Goal: Navigation & Orientation: Find specific page/section

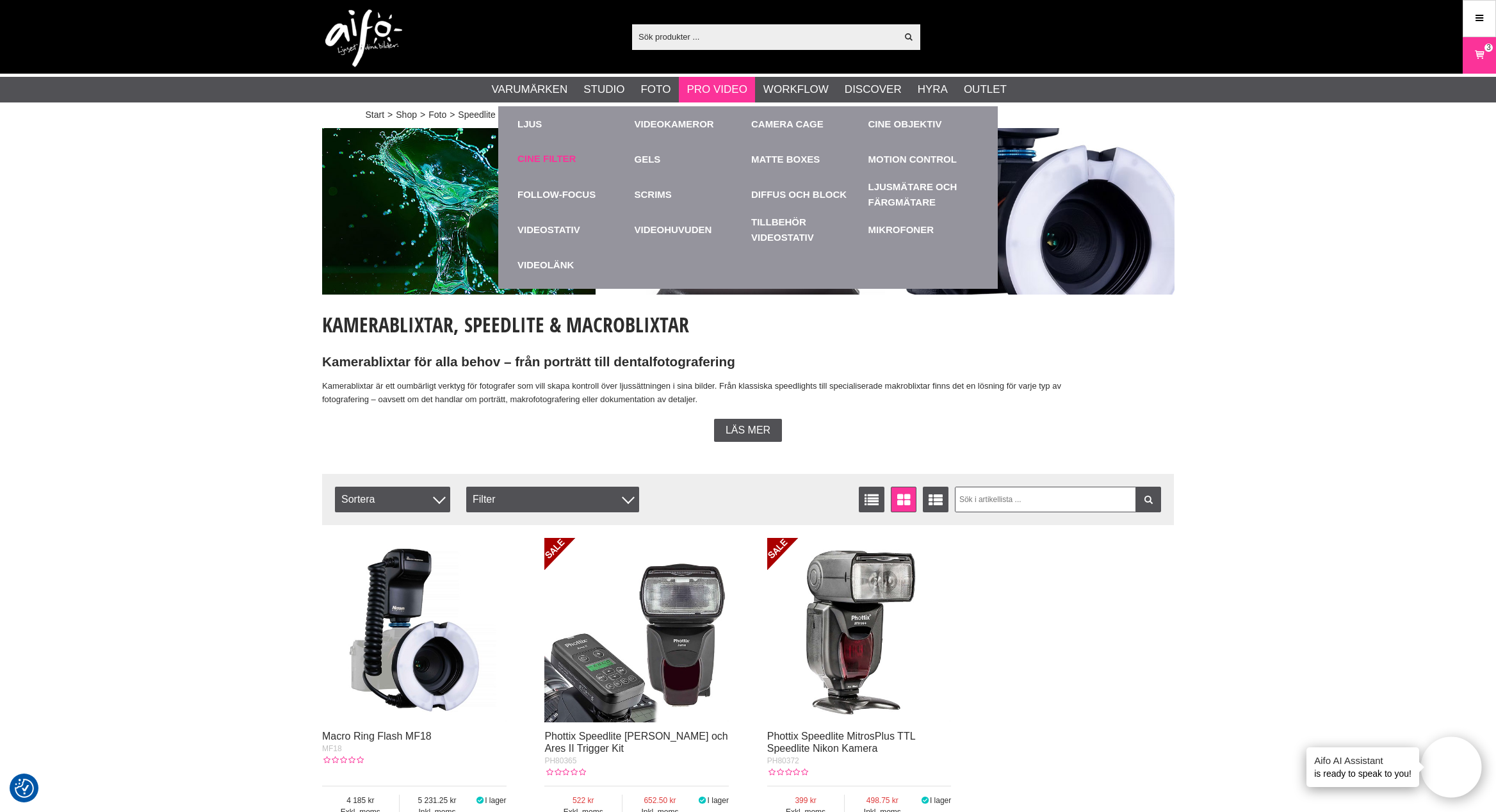
click at [553, 162] on link "Cine Filter" at bounding box center [546, 159] width 58 height 15
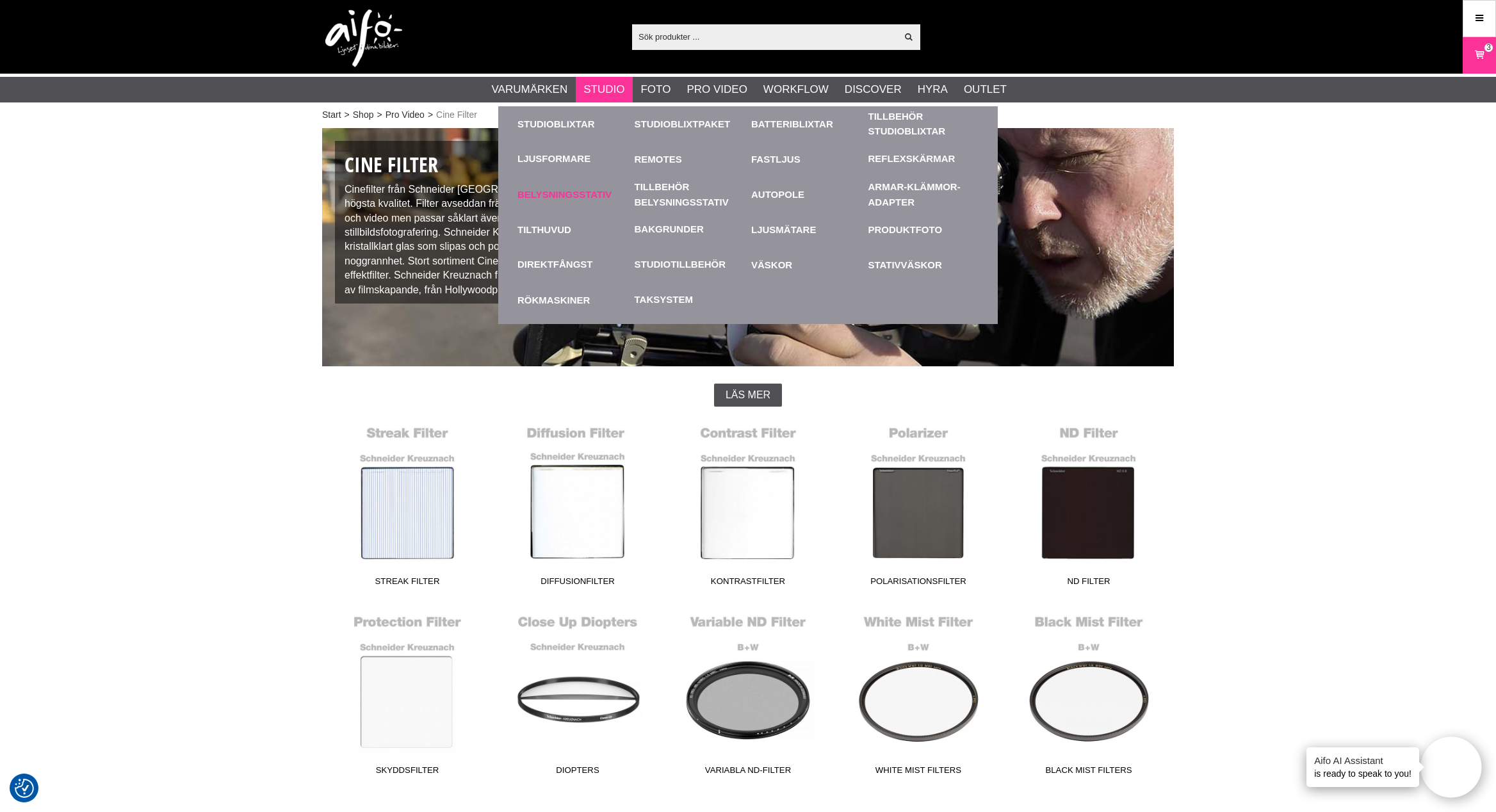
click at [565, 197] on link "Belysningsstativ" at bounding box center [572, 194] width 111 height 36
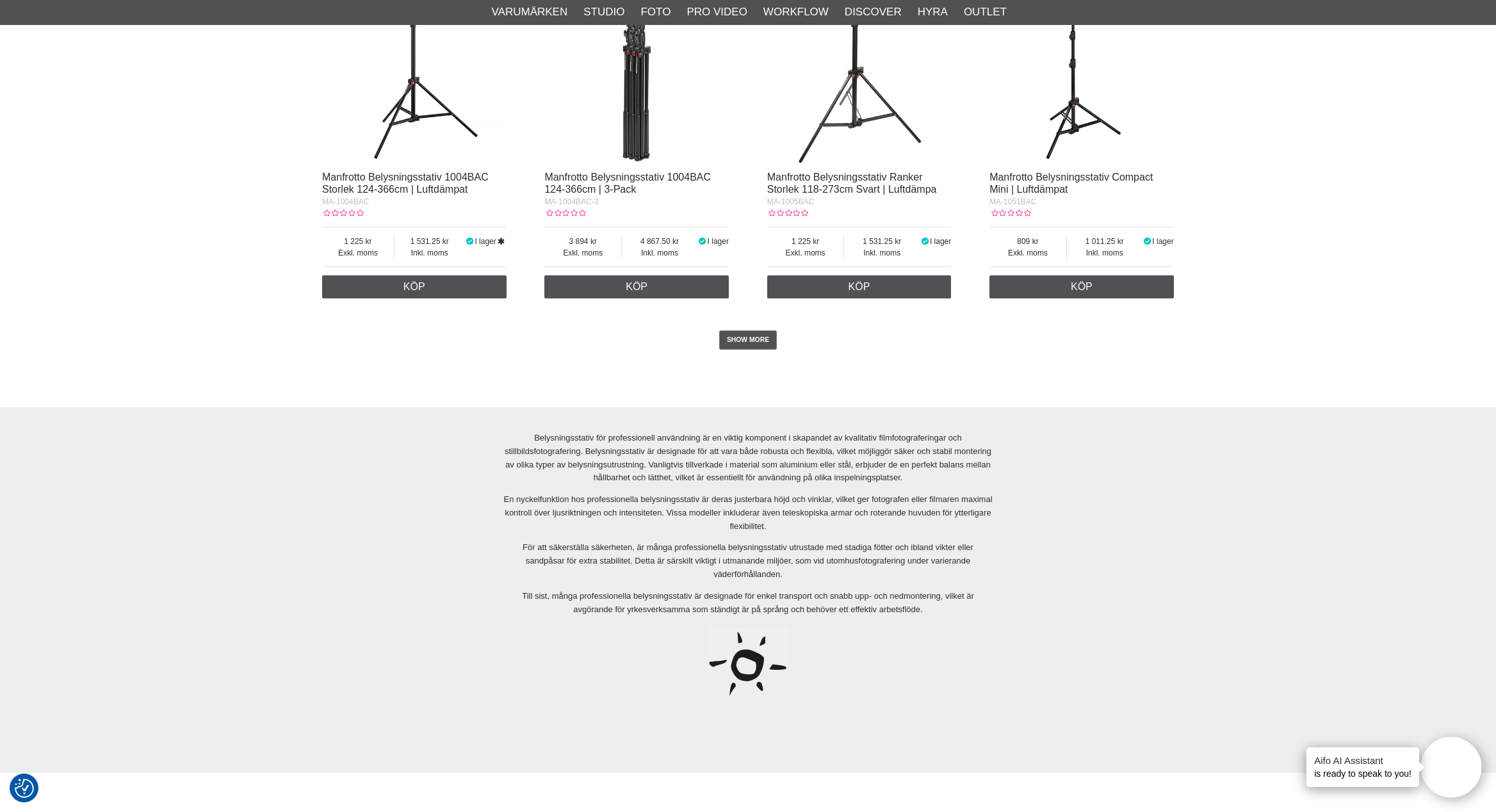
scroll to position [2565, 0]
